Goal: Transaction & Acquisition: Purchase product/service

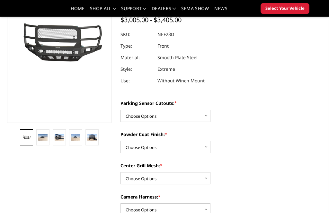
scroll to position [84, 0]
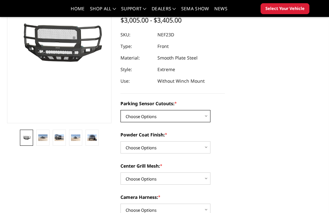
click at [193, 122] on select "Choose Options No - Without Parking Sensor Cutouts Yes - With Parking Sensor Cu…" at bounding box center [165, 116] width 90 height 12
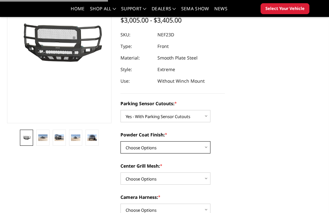
click at [200, 149] on select "Choose Options Bare Metal Textured Black Powder Coat" at bounding box center [165, 147] width 90 height 12
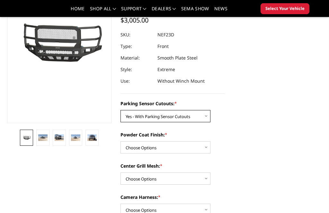
click at [204, 116] on select "Choose Options No - Without Parking Sensor Cutouts Yes - With Parking Sensor Cu…" at bounding box center [165, 116] width 90 height 12
select select "2590"
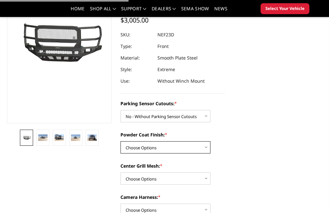
click at [193, 151] on select "Choose Options Bare Metal Textured Black Powder Coat" at bounding box center [165, 147] width 90 height 12
select select "2593"
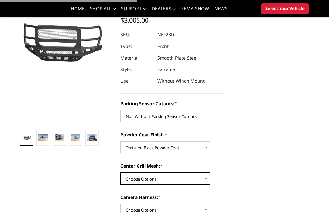
click at [198, 179] on select "Choose Options With Center Grill Mesh Without Center Grill Mesh" at bounding box center [165, 178] width 90 height 12
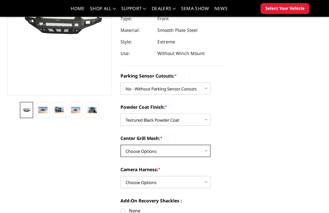
scroll to position [114, 0]
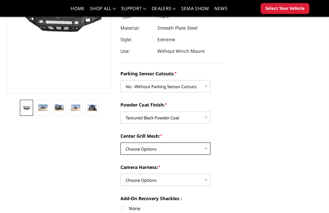
click at [198, 148] on select "Choose Options With Center Grill Mesh Without Center Grill Mesh" at bounding box center [165, 149] width 90 height 12
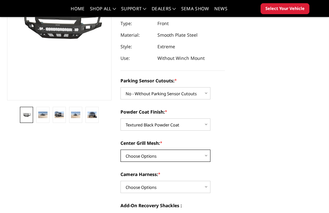
scroll to position [114, 0]
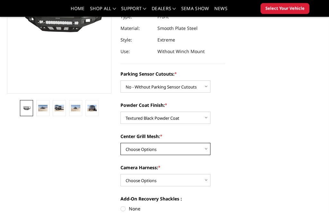
click at [205, 144] on select "Choose Options With Center Grill Mesh Without Center Grill Mesh" at bounding box center [165, 149] width 90 height 12
select select "2594"
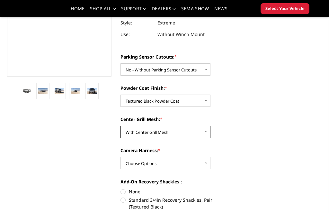
scroll to position [134, 0]
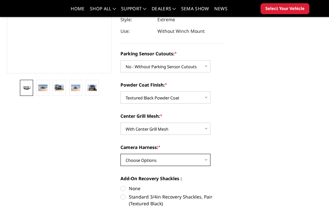
click at [198, 161] on select "Choose Options WITH Camera Harness WITHOUT Camera Harness" at bounding box center [165, 159] width 90 height 12
select select "2597"
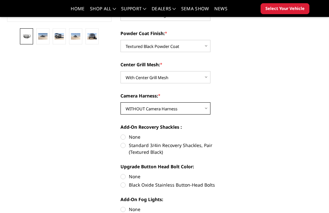
scroll to position [186, 0]
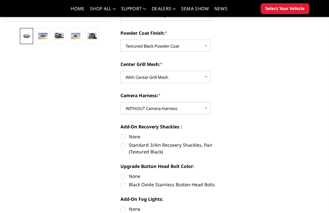
click at [120, 151] on label "Standard 3/4in Recovery Shackles, Pair (Textured Black)" at bounding box center [172, 147] width 104 height 13
click at [225, 133] on input "Standard 3/4in Recovery Shackles, Pair (Textured Black)" at bounding box center [225, 133] width 0 height 0
radio input "true"
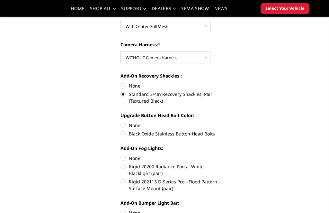
scroll to position [237, 0]
click at [124, 135] on label "Black Oxide Stainless Button-Head Bolts" at bounding box center [172, 133] width 104 height 7
click at [225, 122] on input "Black Oxide Stainless Button-Head Bolts" at bounding box center [225, 122] width 0 height 0
radio input "true"
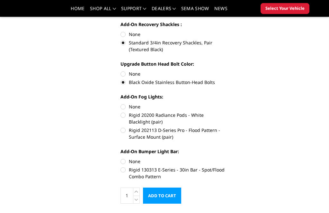
scroll to position [288, 0]
click at [121, 115] on label "Rigid 20200 Radiance Pods - White Blacklight (pair)" at bounding box center [172, 117] width 104 height 13
click at [225, 103] on input "Rigid 20200 Radiance Pods - White Blacklight (pair)" at bounding box center [225, 103] width 0 height 0
radio input "true"
click at [121, 134] on label "Rigid 202113 D-Series Pro - Flood Pattern - Surface Mount (pair)" at bounding box center [172, 132] width 104 height 13
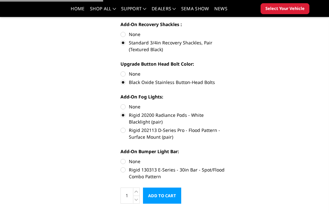
click at [225, 112] on input "Rigid 202113 D-Series Pro - Flood Pattern - Surface Mount (pair)" at bounding box center [225, 111] width 0 height 0
radio input "true"
click at [124, 120] on label "Rigid 20200 Radiance Pods - White Blacklight (pair)" at bounding box center [172, 117] width 104 height 13
click at [225, 103] on input "Rigid 20200 Radiance Pods - White Blacklight (pair)" at bounding box center [225, 103] width 0 height 0
radio input "true"
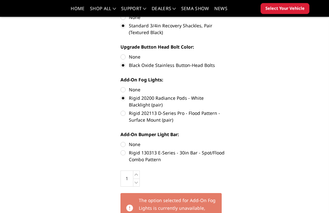
click at [125, 115] on label "Rigid 202113 D-Series Pro - Flood Pattern - Surface Mount (pair)" at bounding box center [172, 116] width 104 height 13
click at [225, 95] on input "Rigid 202113 D-Series Pro - Flood Pattern - Surface Mount (pair)" at bounding box center [225, 95] width 0 height 0
radio input "true"
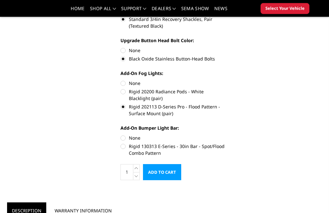
scroll to position [312, 0]
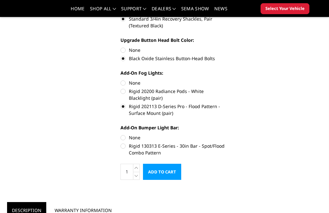
click at [121, 146] on label "Rigid 130313 E-Series - 30in Bar - Spot/Flood Combo Pattern" at bounding box center [172, 148] width 104 height 13
click at [225, 134] on input "Rigid 130313 E-Series - 30in Bar - Spot/Flood Combo Pattern" at bounding box center [225, 134] width 0 height 0
radio input "true"
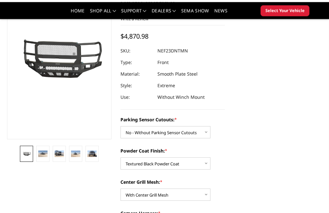
scroll to position [68, 0]
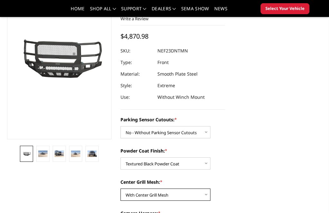
click at [129, 199] on select "Choose Options With Center Grill Mesh Without Center Grill Mesh" at bounding box center [165, 194] width 90 height 12
click at [128, 199] on select "Choose Options With Center Grill Mesh Without Center Grill Mesh" at bounding box center [165, 194] width 90 height 12
select select "2594"
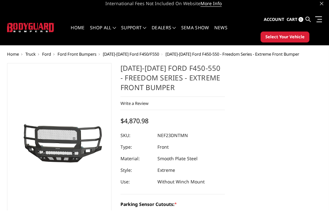
scroll to position [3, 0]
